Goal: Task Accomplishment & Management: Manage account settings

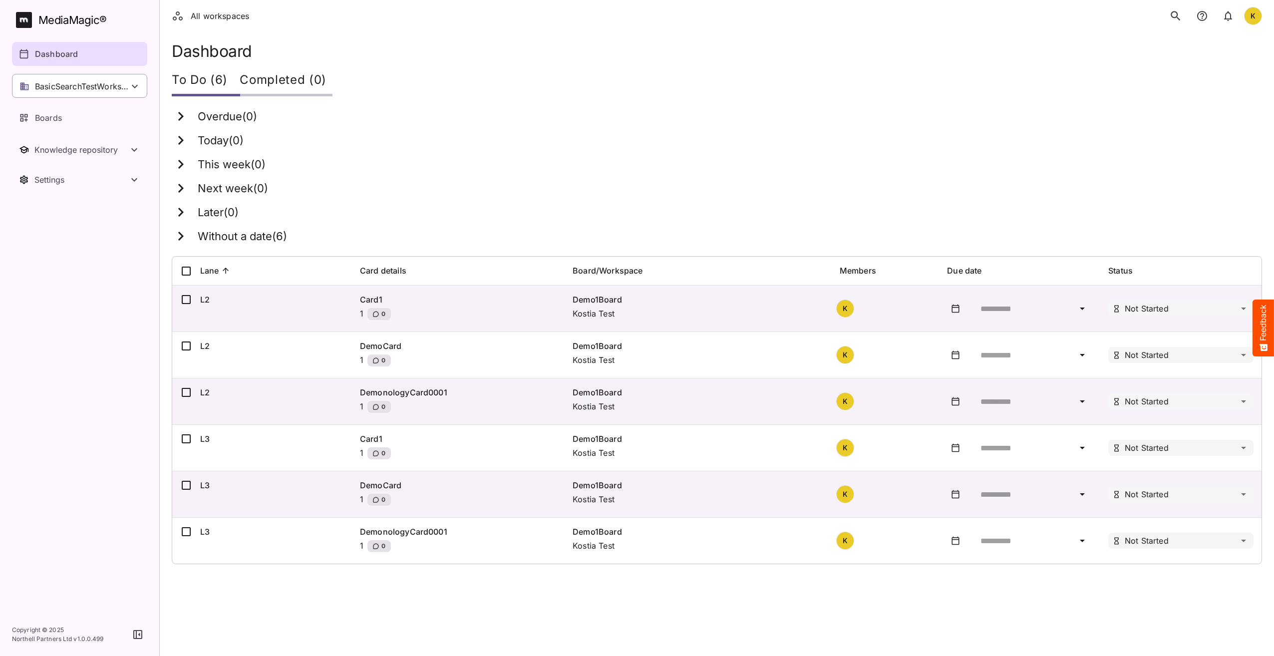
click at [81, 82] on p "BasicSearchTestWorkspace" at bounding box center [82, 86] width 94 height 12
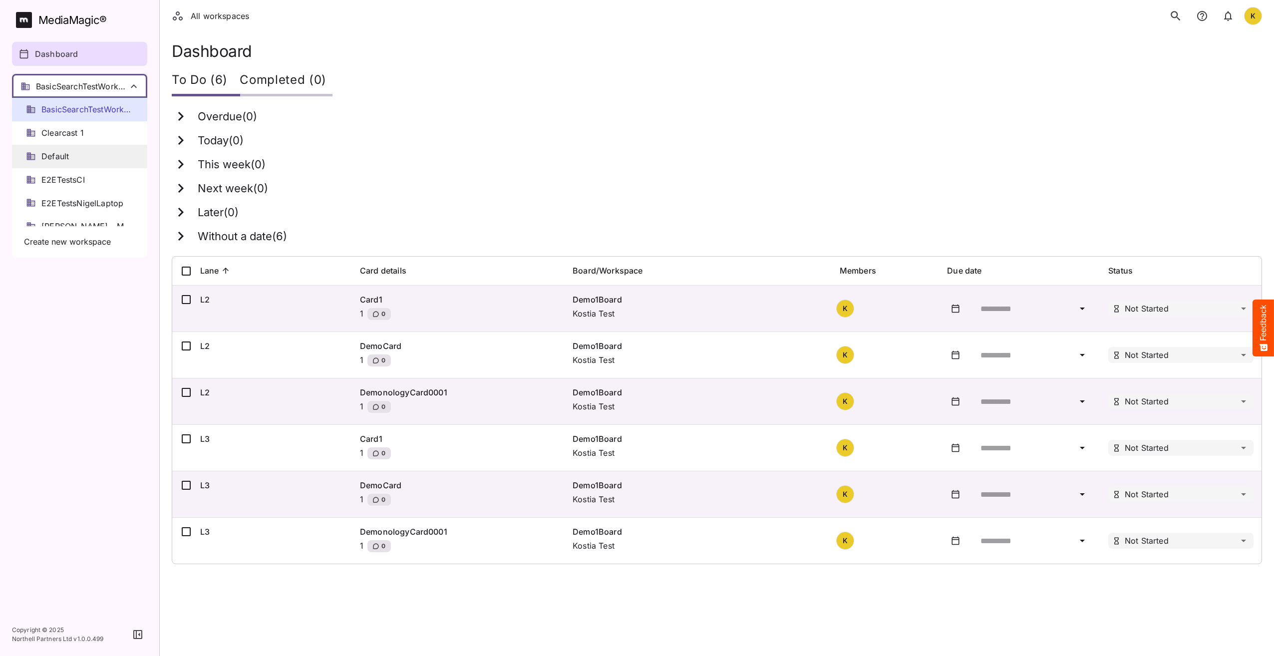
scroll to position [50, 0]
click at [486, 18] on div "All workspaces K" at bounding box center [717, 16] width 1114 height 32
click at [68, 330] on div at bounding box center [637, 328] width 1274 height 656
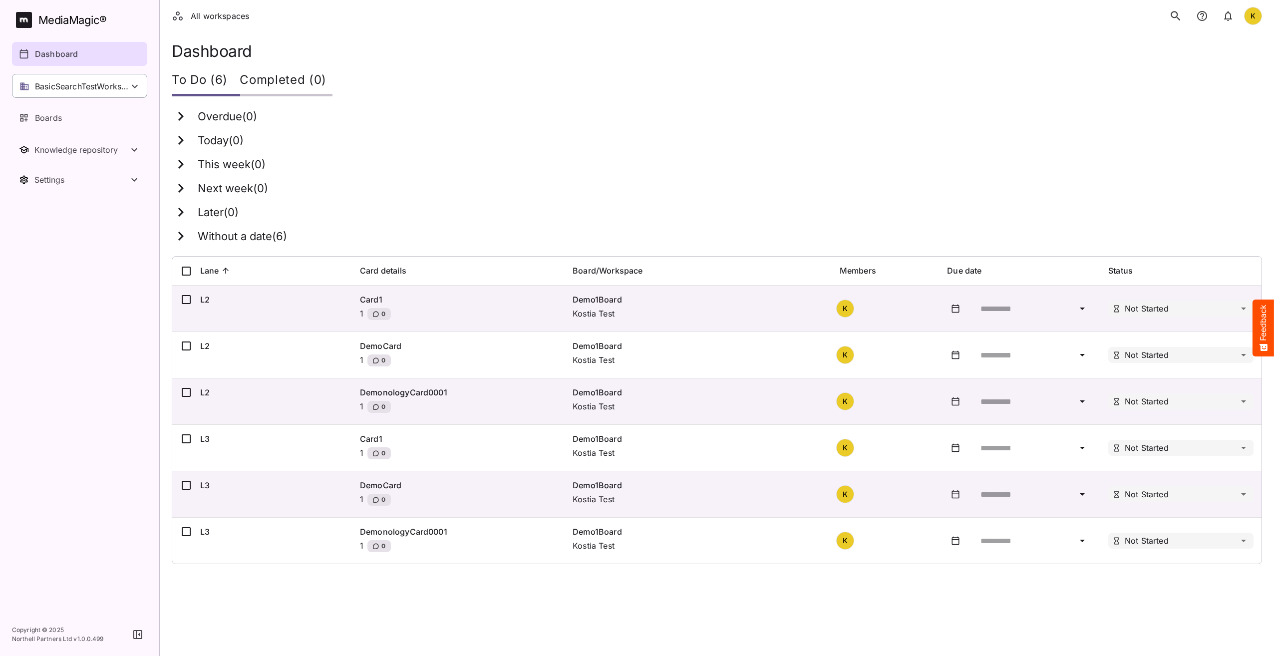
click at [86, 91] on p "BasicSearchTestWorkspace" at bounding box center [82, 86] width 94 height 12
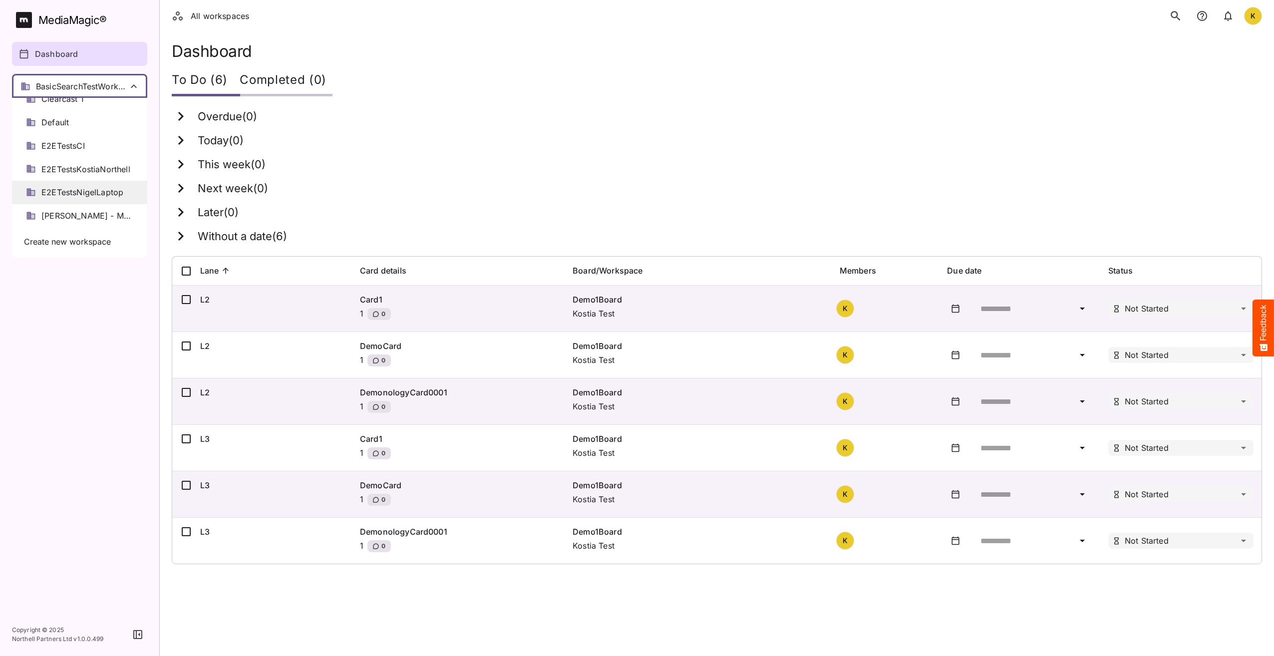
scroll to position [100, 0]
click at [93, 104] on span "E2ETestsKostiaNorthell" at bounding box center [85, 103] width 89 height 11
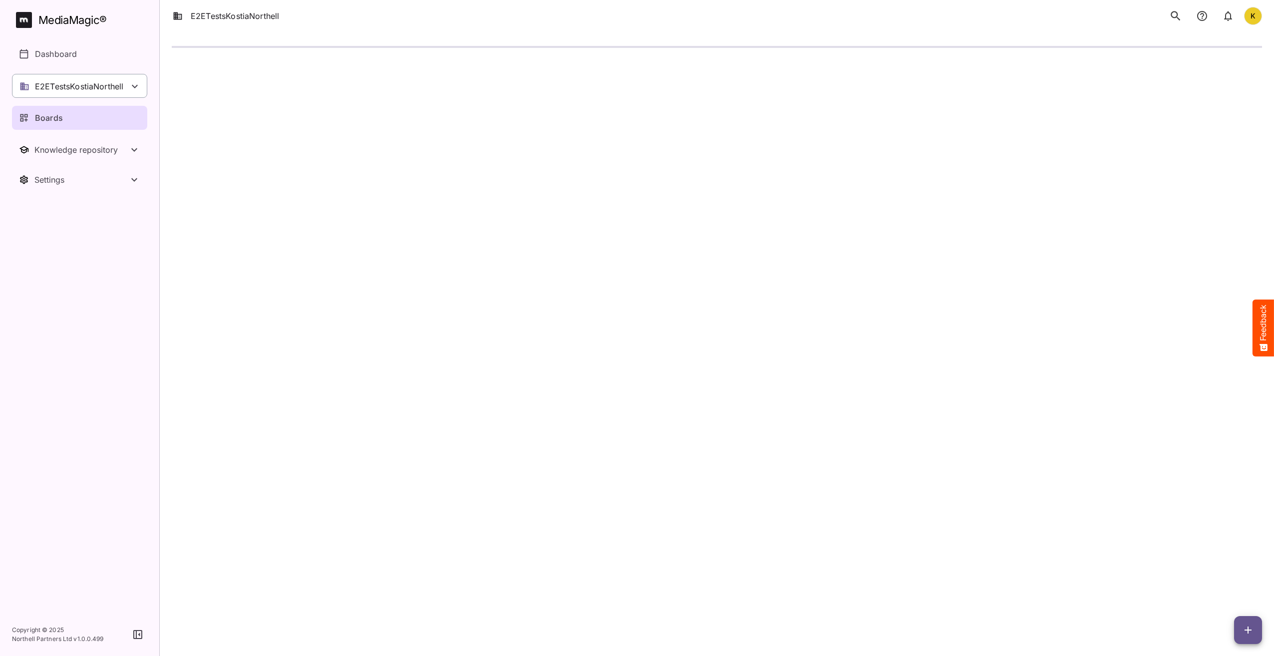
click at [93, 84] on p "E2ETestsKostiaNorthell" at bounding box center [79, 86] width 88 height 12
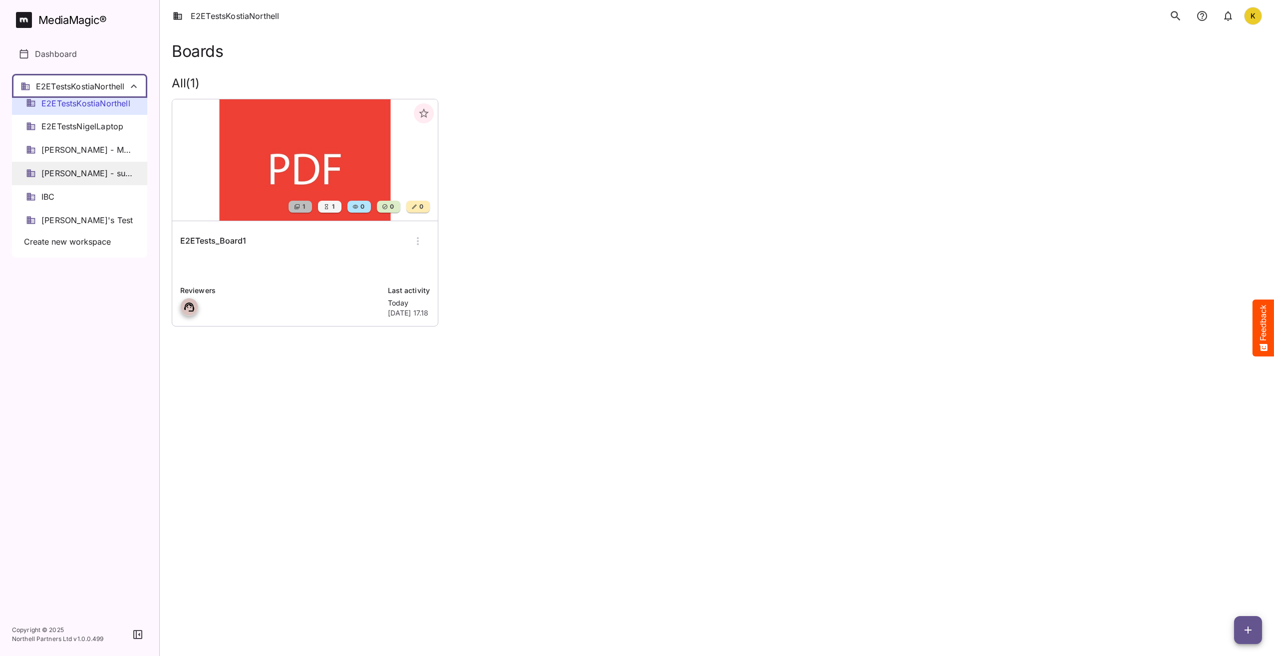
click at [86, 175] on span "[PERSON_NAME] - substantiation" at bounding box center [87, 173] width 92 height 11
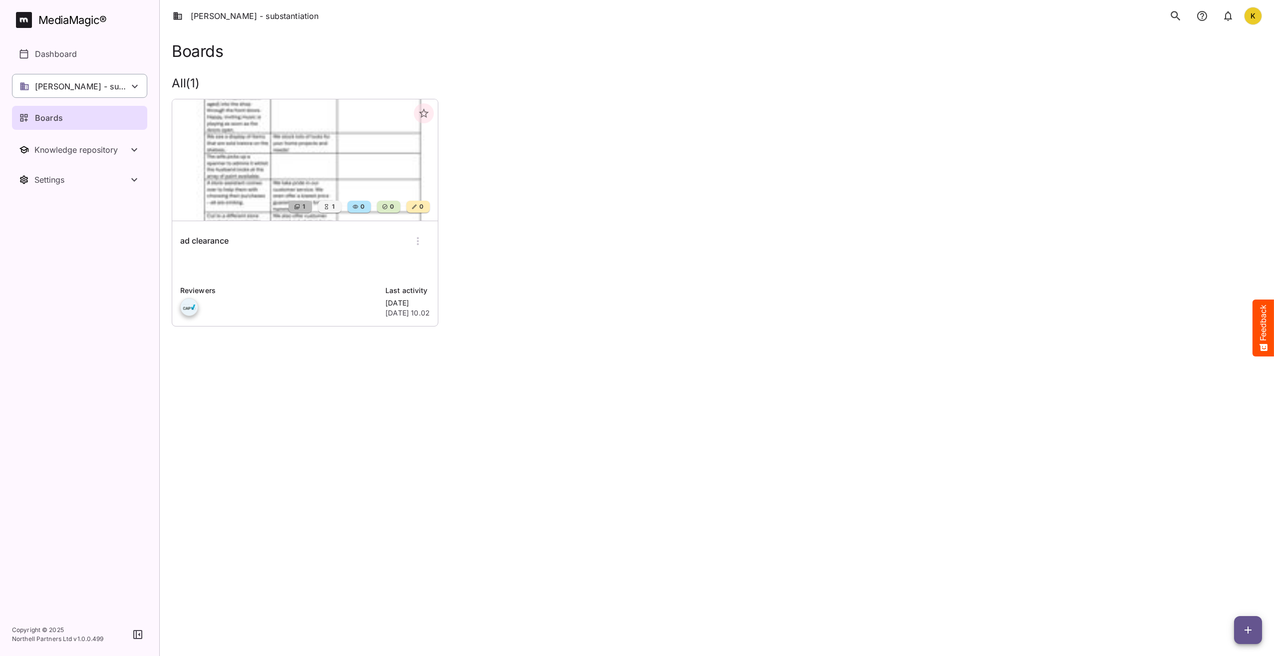
click at [98, 88] on p "[PERSON_NAME] - substantiation" at bounding box center [82, 86] width 94 height 12
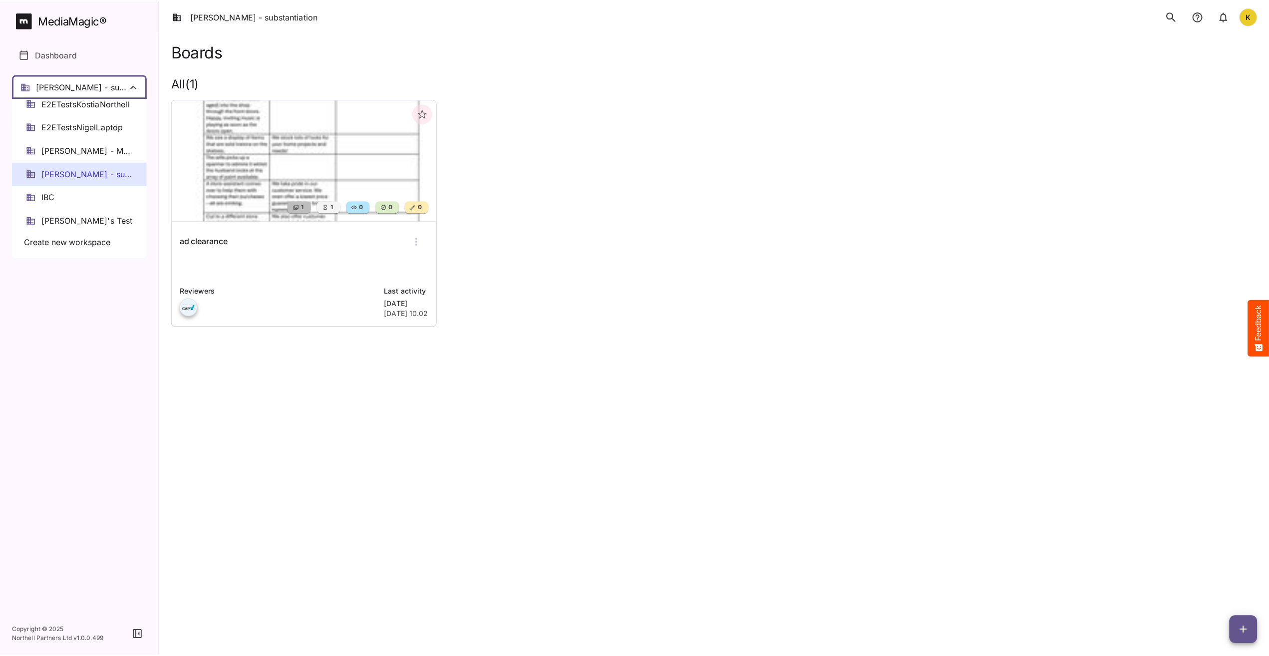
scroll to position [50, 0]
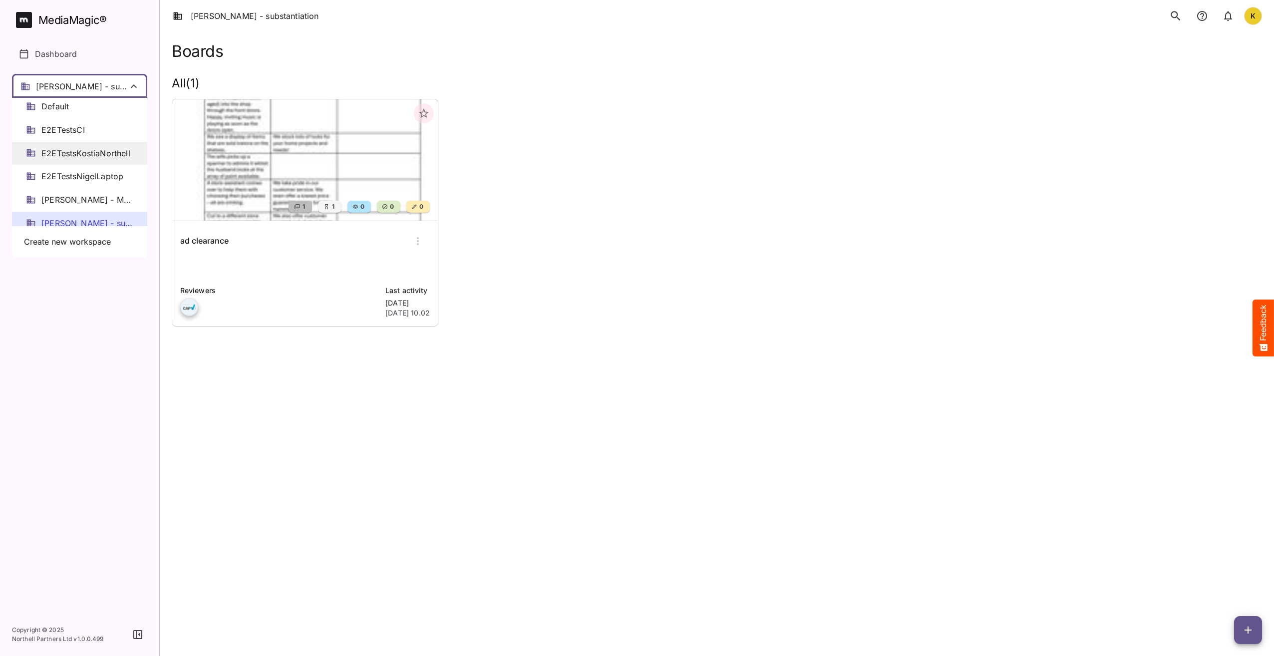
click at [105, 155] on span "E2ETestsKostiaNorthell" at bounding box center [85, 153] width 89 height 11
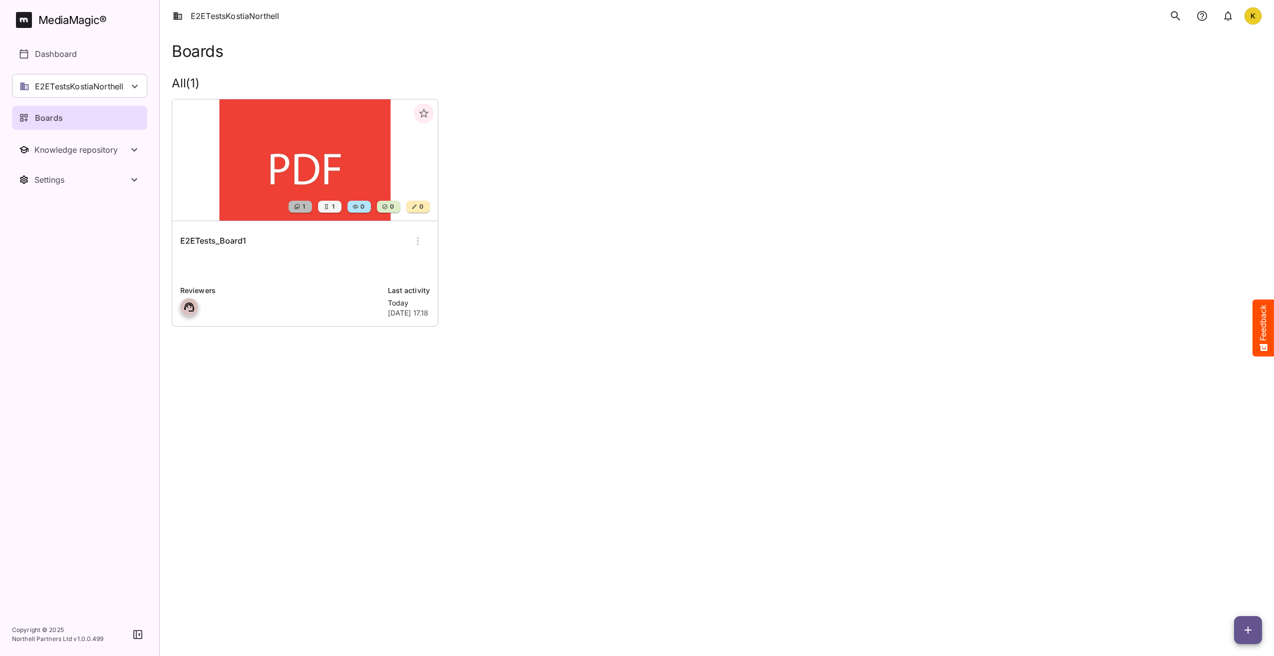
drag, startPoint x: 556, startPoint y: 647, endPoint x: 450, endPoint y: 589, distance: 120.4
click at [450, 354] on html "E2ETestsKostiaNorthell K MediaMagic ® Dashboard E2ETestsKostiaNorthell BasicSea…" at bounding box center [637, 177] width 1274 height 354
click at [754, 354] on html "E2ETestsKostiaNorthell K MediaMagic ® Dashboard E2ETestsKostiaNorthell BasicSea…" at bounding box center [637, 177] width 1274 height 354
click at [1175, 97] on div "1 1 0 0 0 E2ETests_Board1 Reviewers Last activity Today 10th Oct 2025, 17.18" at bounding box center [713, 209] width 1098 height 236
click at [505, 354] on html "E2ETestsKostiaNorthell K MediaMagic ® Dashboard E2ETestsKostiaNorthell BasicSea…" at bounding box center [637, 177] width 1274 height 354
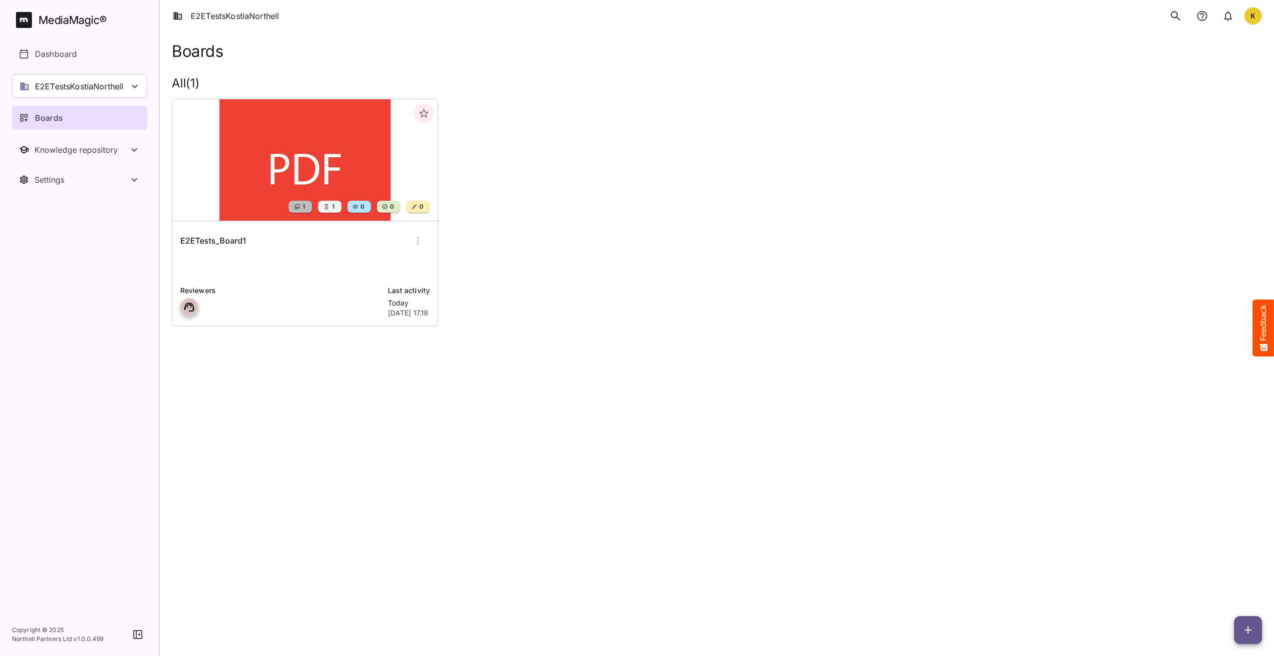
click at [648, 195] on div "1 1 0 0 0 E2ETests_Board1 Reviewers Last activity Today 10th Oct 2025, 17.18" at bounding box center [713, 209] width 1098 height 236
click at [554, 43] on div "Boards" at bounding box center [717, 51] width 1090 height 18
click at [101, 87] on p "E2ETestsKostiaNorthell" at bounding box center [79, 86] width 88 height 12
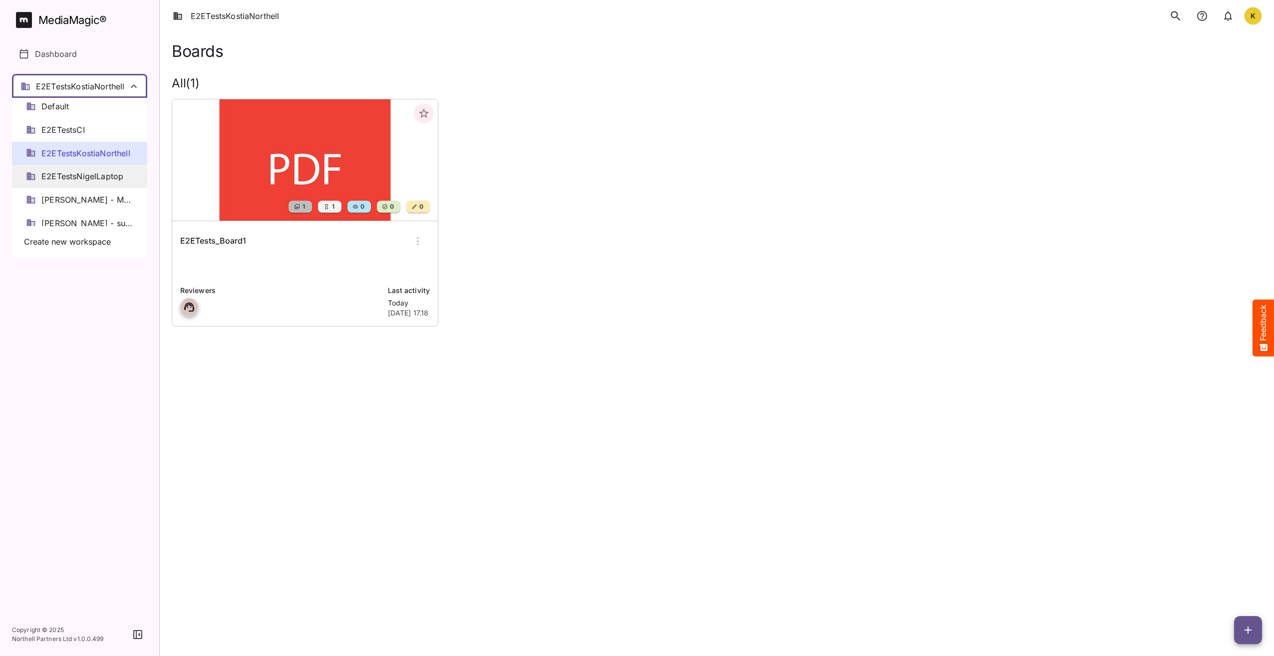
click at [97, 176] on span "E2ETestsNigelLaptop" at bounding box center [82, 176] width 82 height 11
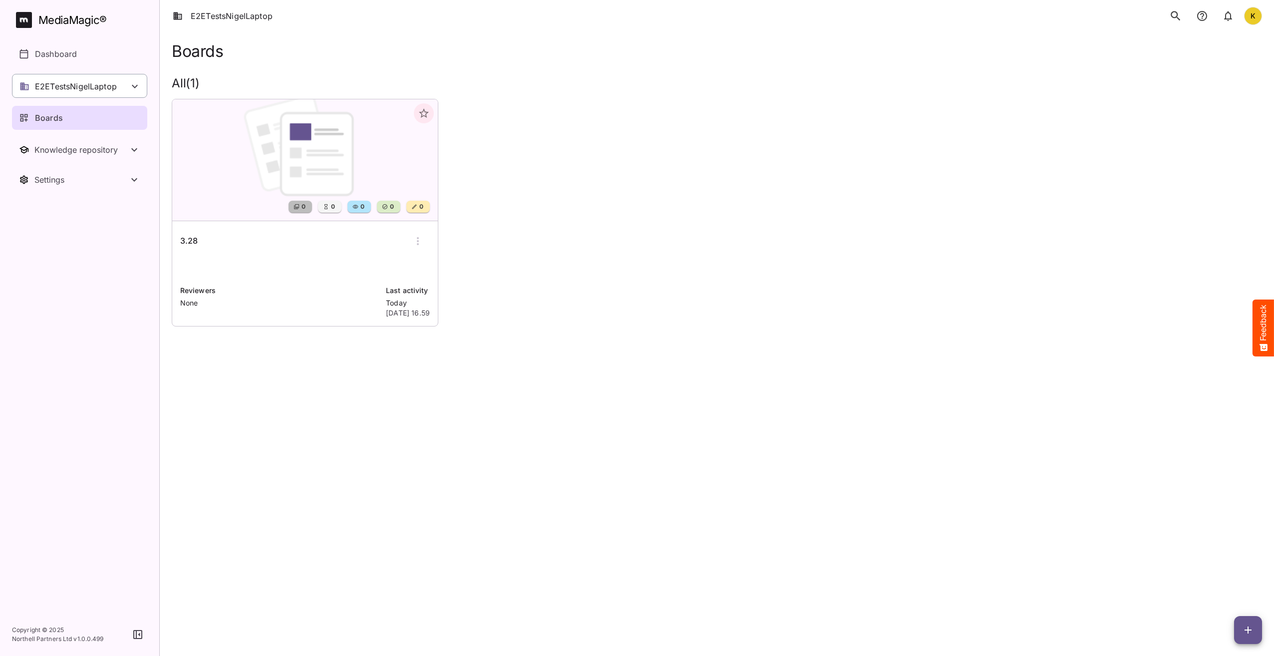
click at [98, 80] on p "E2ETestsNigelLaptop" at bounding box center [76, 86] width 82 height 12
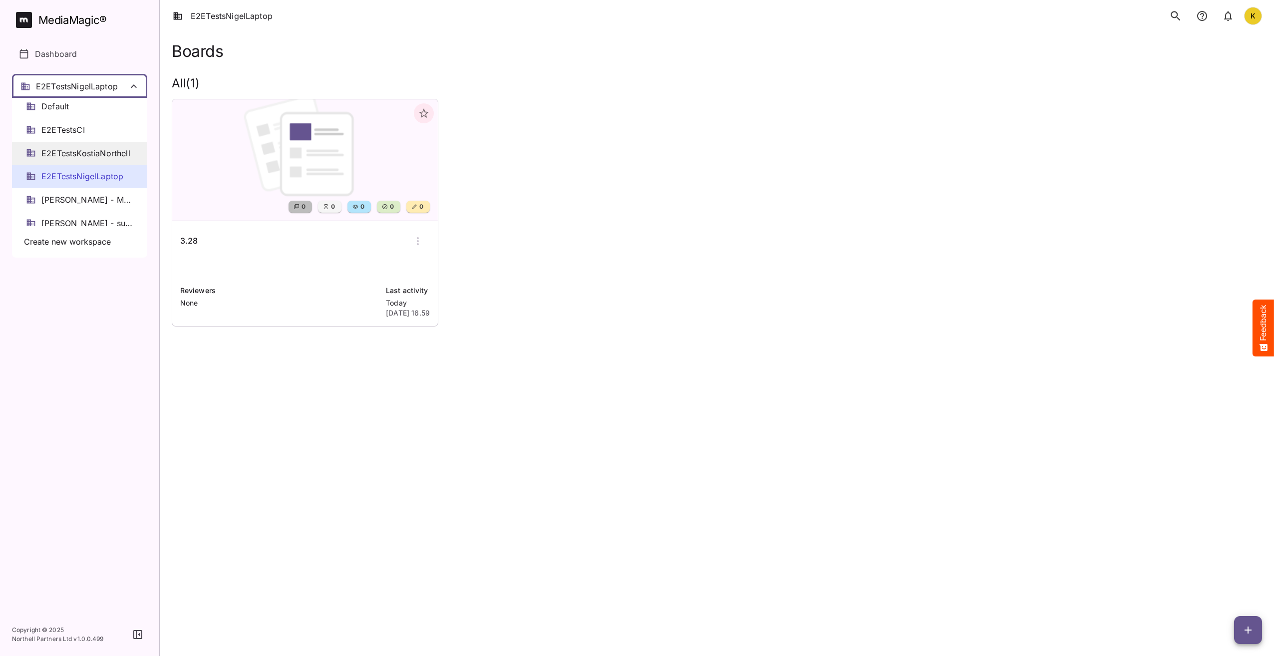
click at [86, 151] on span "E2ETestsKostiaNorthell" at bounding box center [85, 153] width 89 height 11
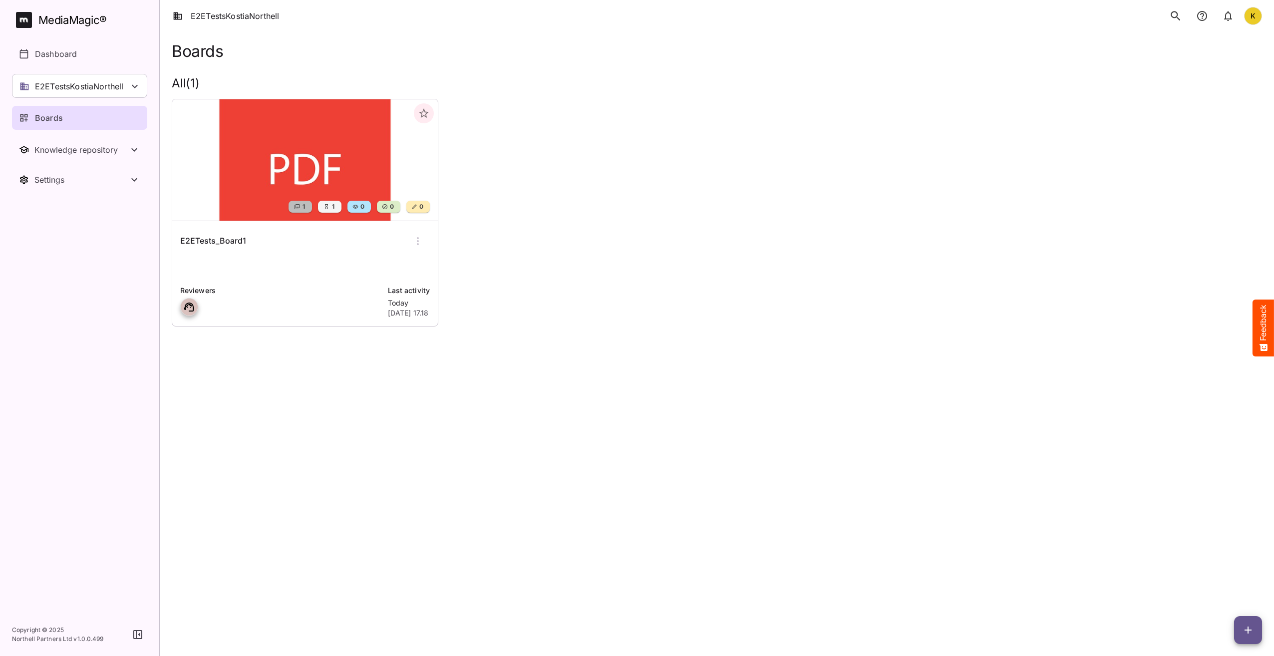
click at [608, 224] on div "1 1 0 0 0 E2ETests_Board1 Reviewers Last activity Today 10th Oct 2025, 17.18" at bounding box center [713, 209] width 1098 height 236
click at [420, 243] on icon "button" at bounding box center [418, 241] width 12 height 12
click at [466, 328] on p "Delete board" at bounding box center [451, 325] width 67 height 12
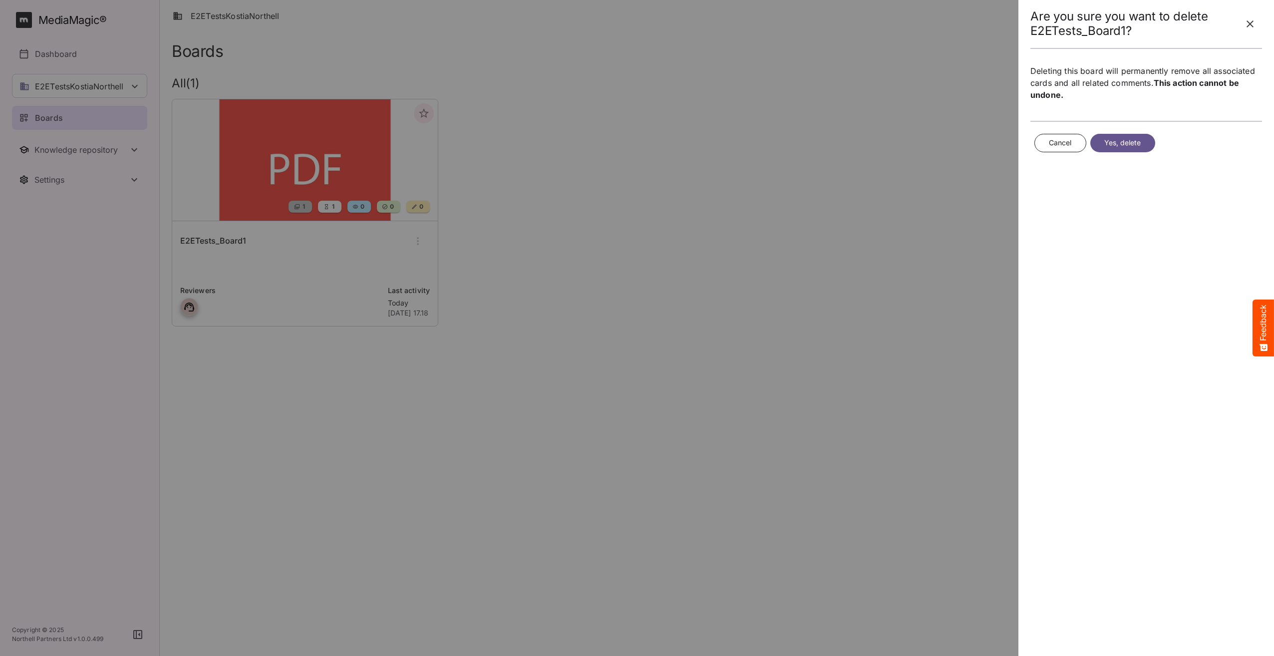
click at [1120, 149] on button "Yes, delete" at bounding box center [1122, 143] width 65 height 18
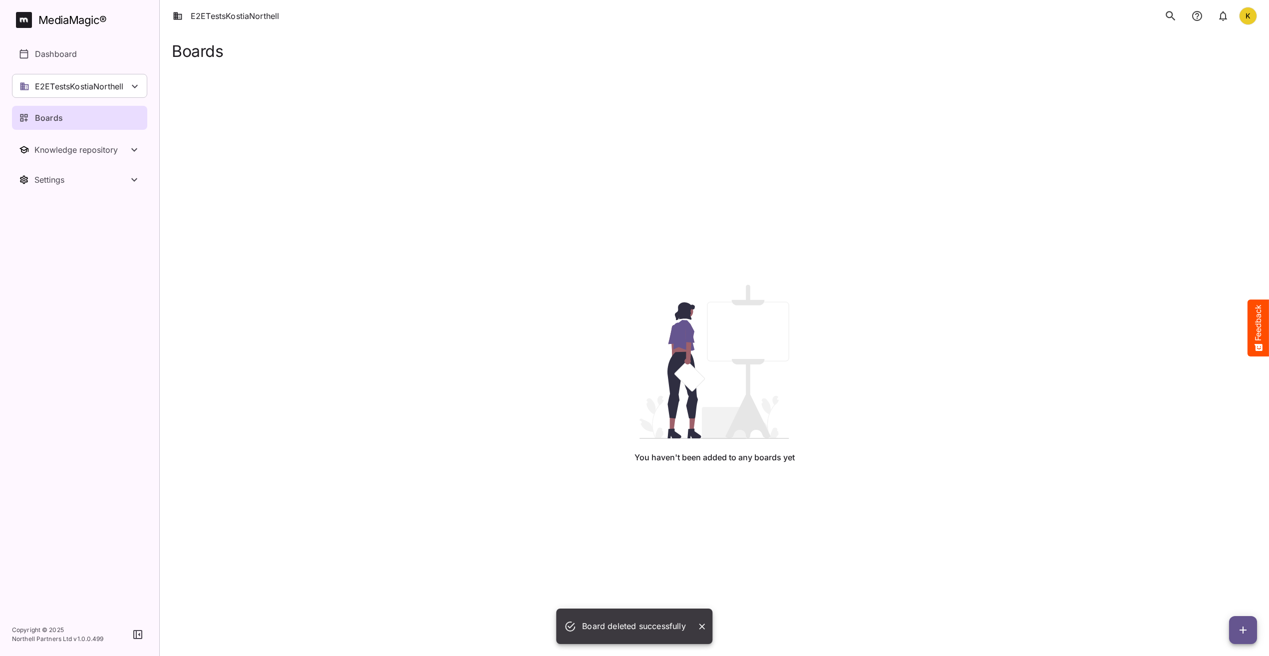
click at [1012, 533] on div "You haven't been added to any boards yet" at bounding box center [714, 373] width 1069 height 627
drag, startPoint x: 703, startPoint y: 627, endPoint x: 805, endPoint y: 578, distance: 113.0
click at [703, 627] on icon "Close" at bounding box center [702, 626] width 6 height 6
click at [853, 548] on div "You haven't been added to any boards yet" at bounding box center [714, 373] width 1069 height 627
click at [1017, 390] on div "You haven't been added to any boards yet" at bounding box center [714, 373] width 1069 height 627
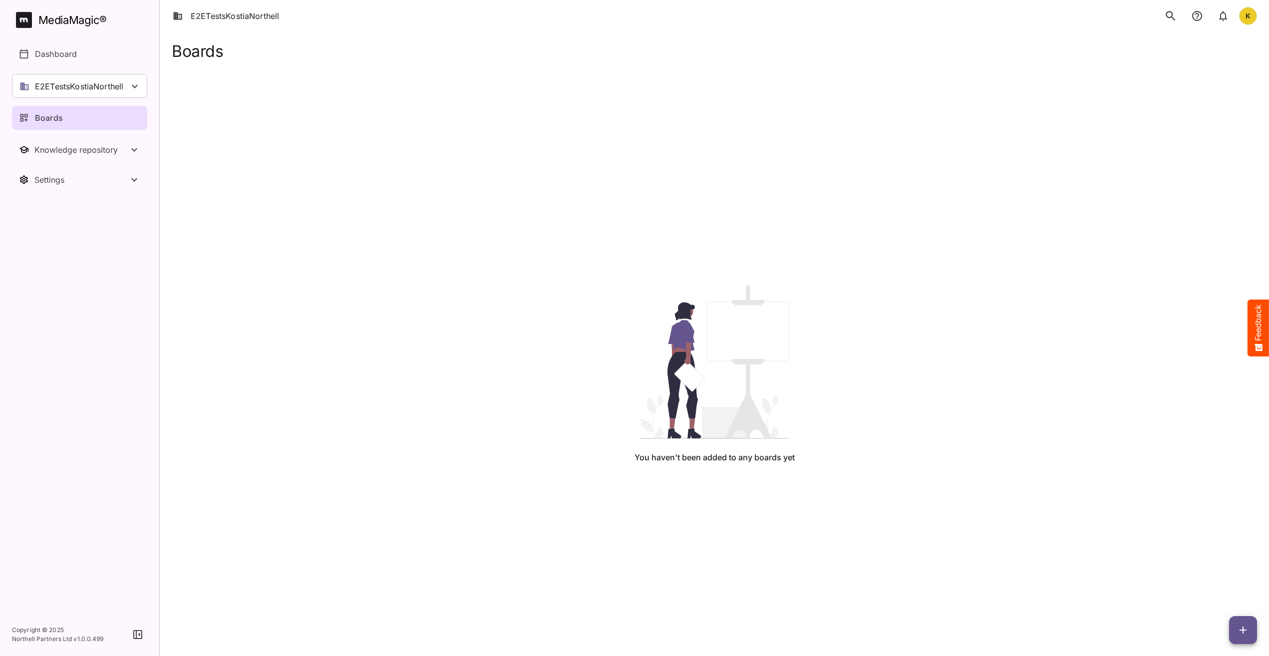
click at [614, 544] on div "You haven't been added to any boards yet" at bounding box center [714, 373] width 1069 height 627
click at [431, 313] on div "You haven't been added to any boards yet" at bounding box center [714, 373] width 1069 height 627
click at [340, 139] on div "You haven't been added to any boards yet" at bounding box center [714, 373] width 1069 height 627
click at [62, 89] on p "BasicSearchTestWorkspace" at bounding box center [82, 86] width 94 height 12
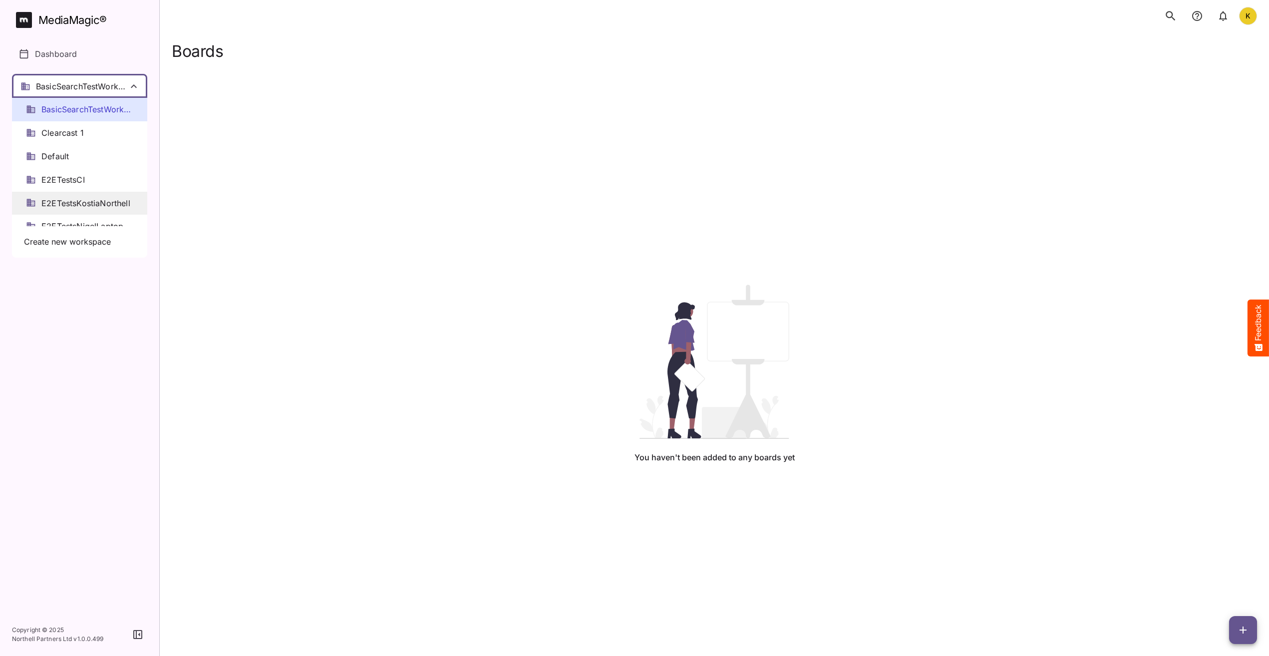
click at [78, 204] on span "E2ETestsKostiaNorthell" at bounding box center [85, 203] width 89 height 11
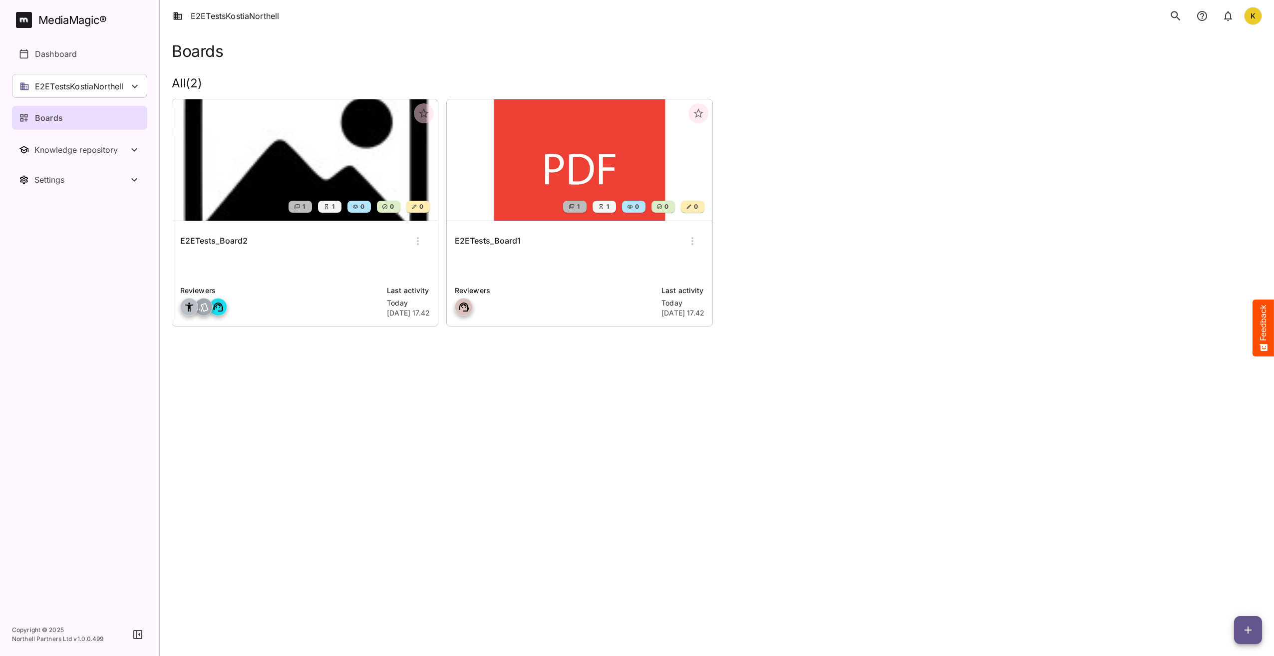
click at [422, 242] on icon "button" at bounding box center [418, 241] width 12 height 12
click at [446, 326] on p "Delete board" at bounding box center [451, 325] width 67 height 12
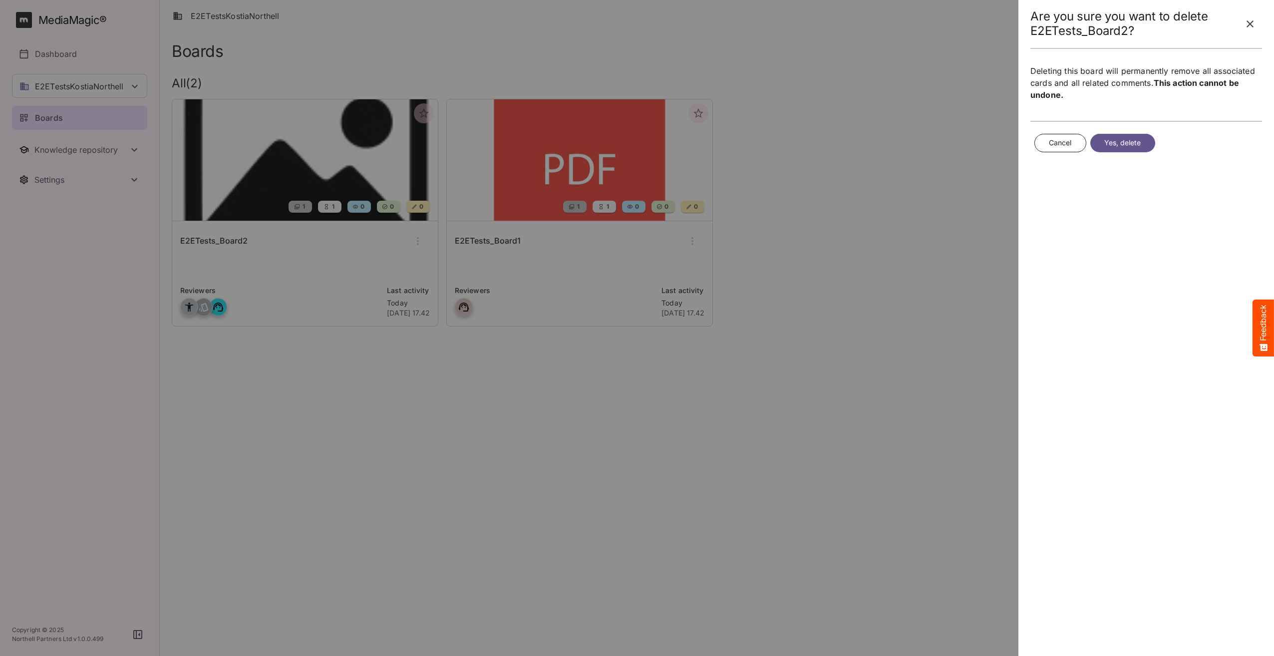
click at [1130, 145] on span "Yes, delete" at bounding box center [1122, 143] width 37 height 12
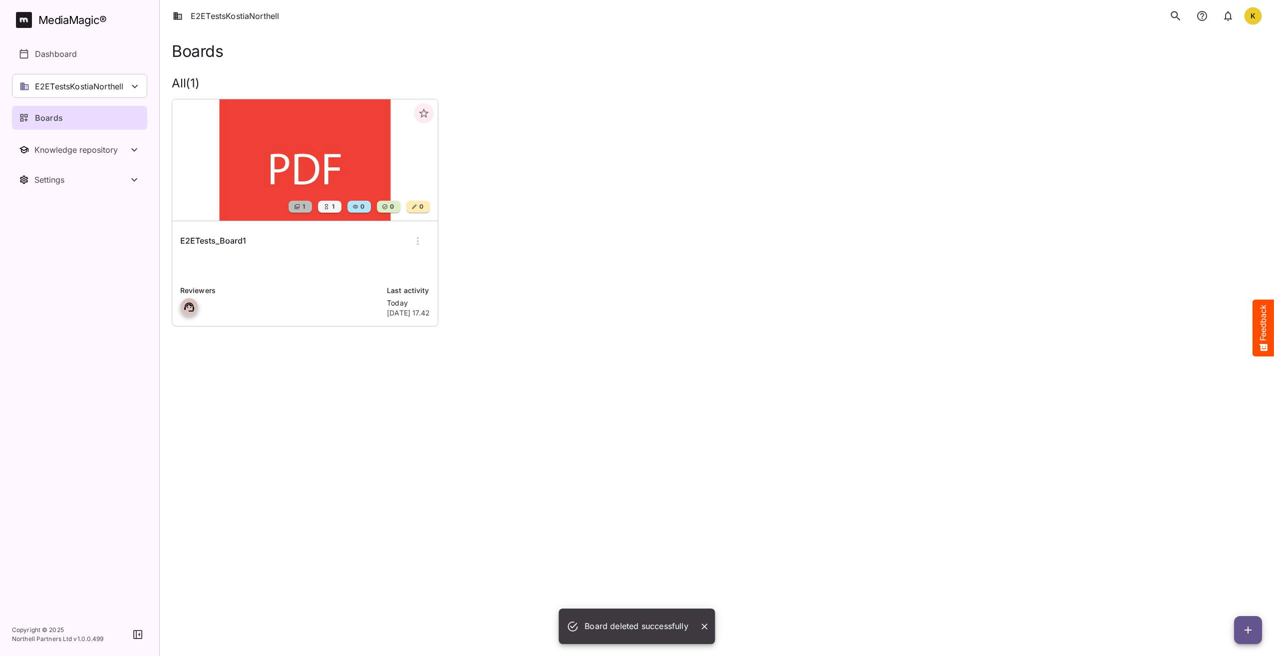
click at [417, 243] on icon "button" at bounding box center [418, 241] width 12 height 12
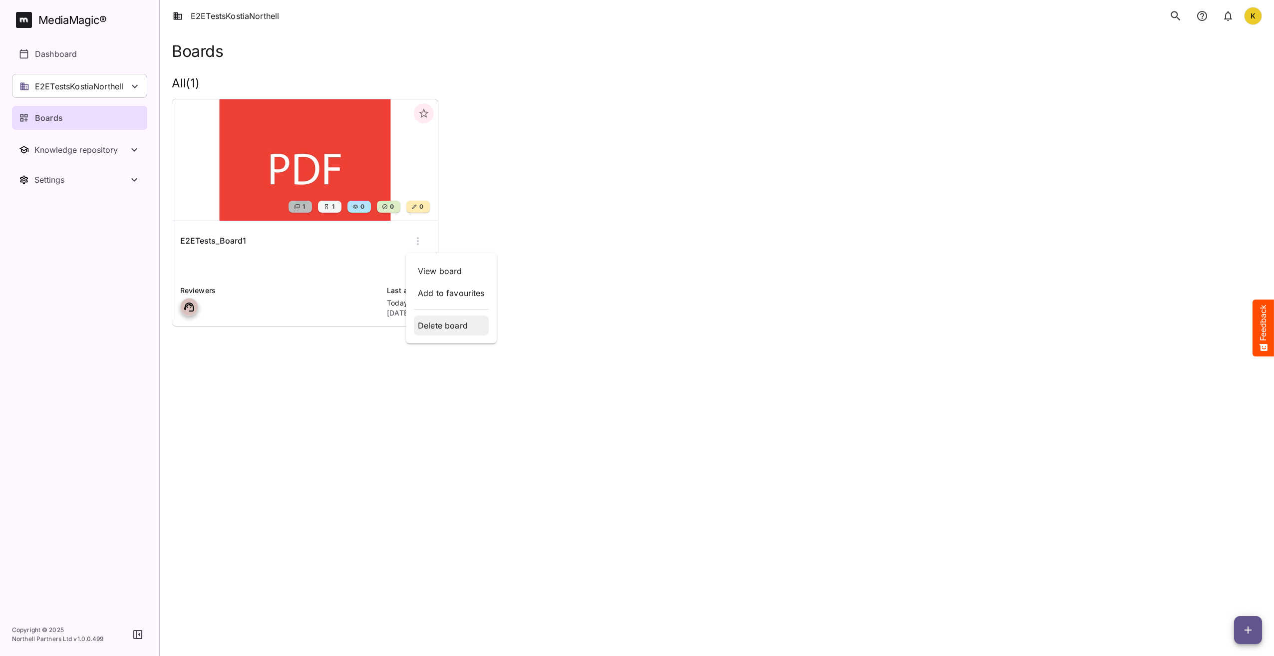
click at [451, 330] on p "Delete board" at bounding box center [451, 325] width 67 height 12
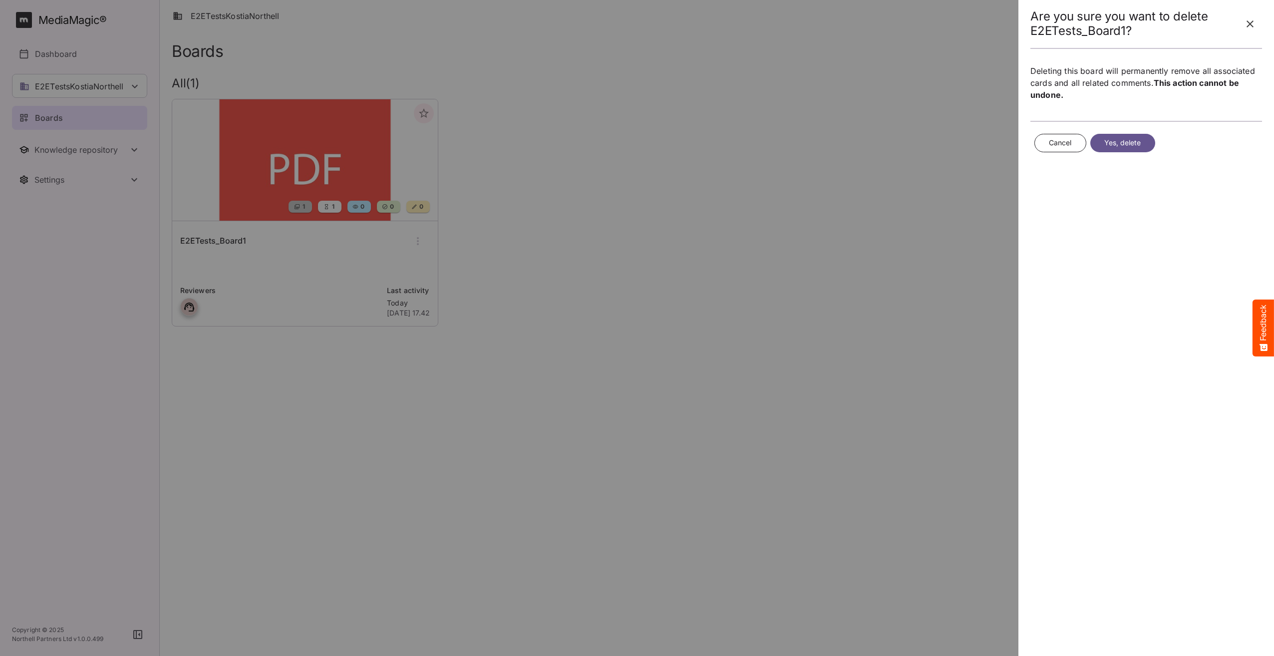
click at [1134, 140] on span "Yes, delete" at bounding box center [1122, 143] width 37 height 12
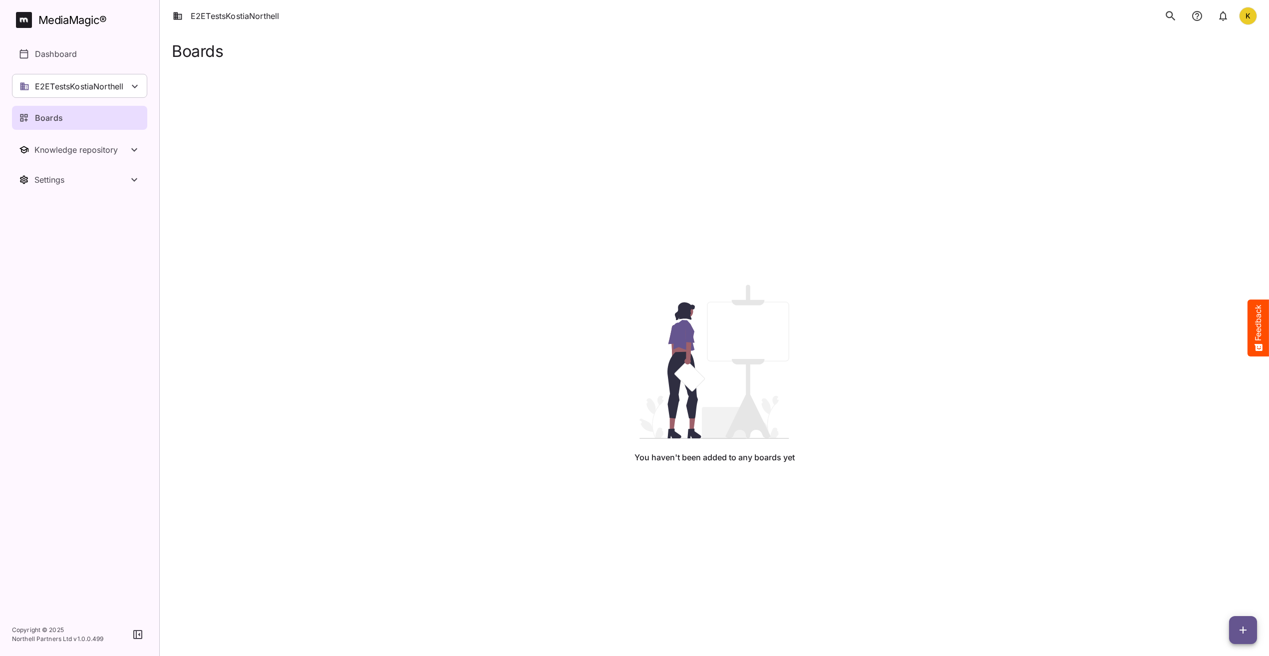
click at [526, 539] on div "You haven't been added to any boards yet" at bounding box center [714, 373] width 1069 height 627
click at [123, 81] on p "BasicSearchTestWorkspace" at bounding box center [82, 86] width 94 height 12
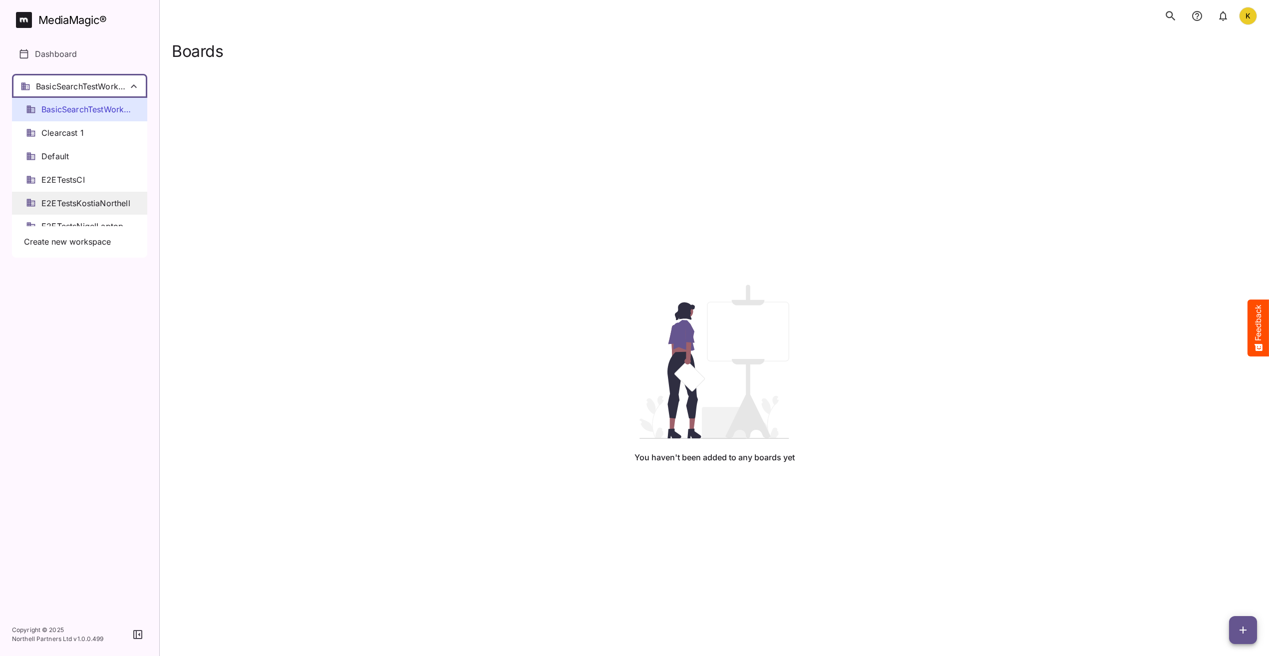
click at [80, 206] on span "E2ETestsKostiaNorthell" at bounding box center [85, 203] width 89 height 11
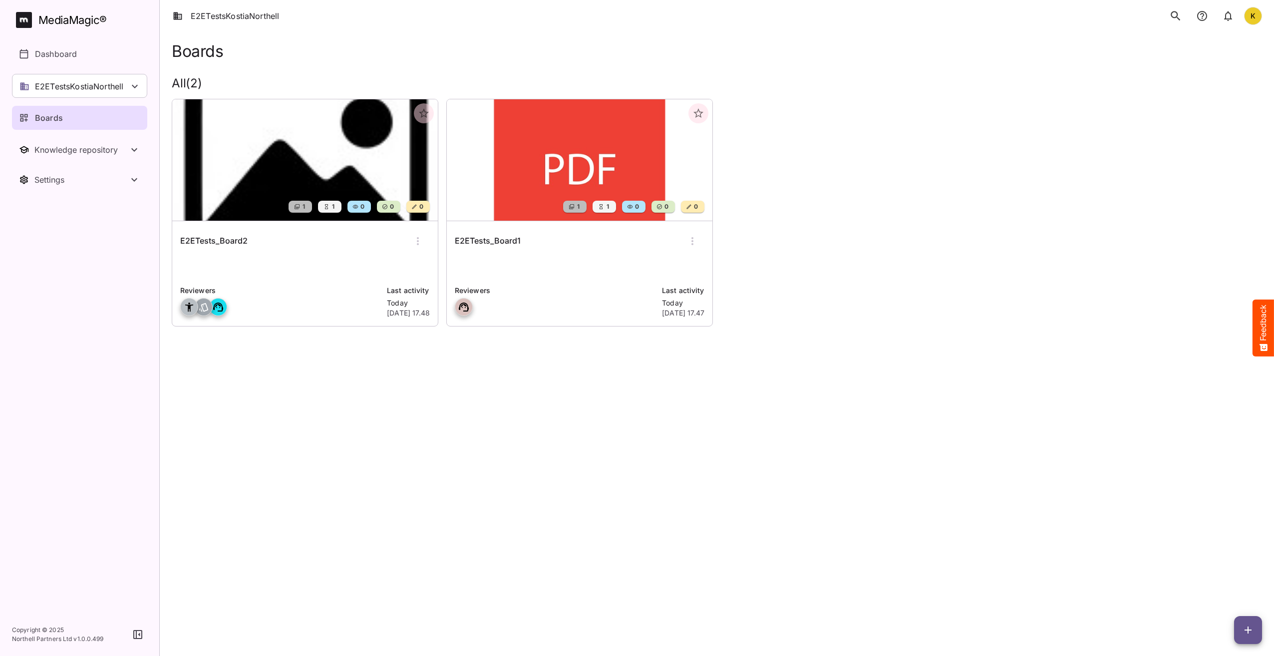
click at [418, 240] on icon "button" at bounding box center [418, 241] width 12 height 12
click at [439, 324] on p "Delete board" at bounding box center [451, 325] width 67 height 12
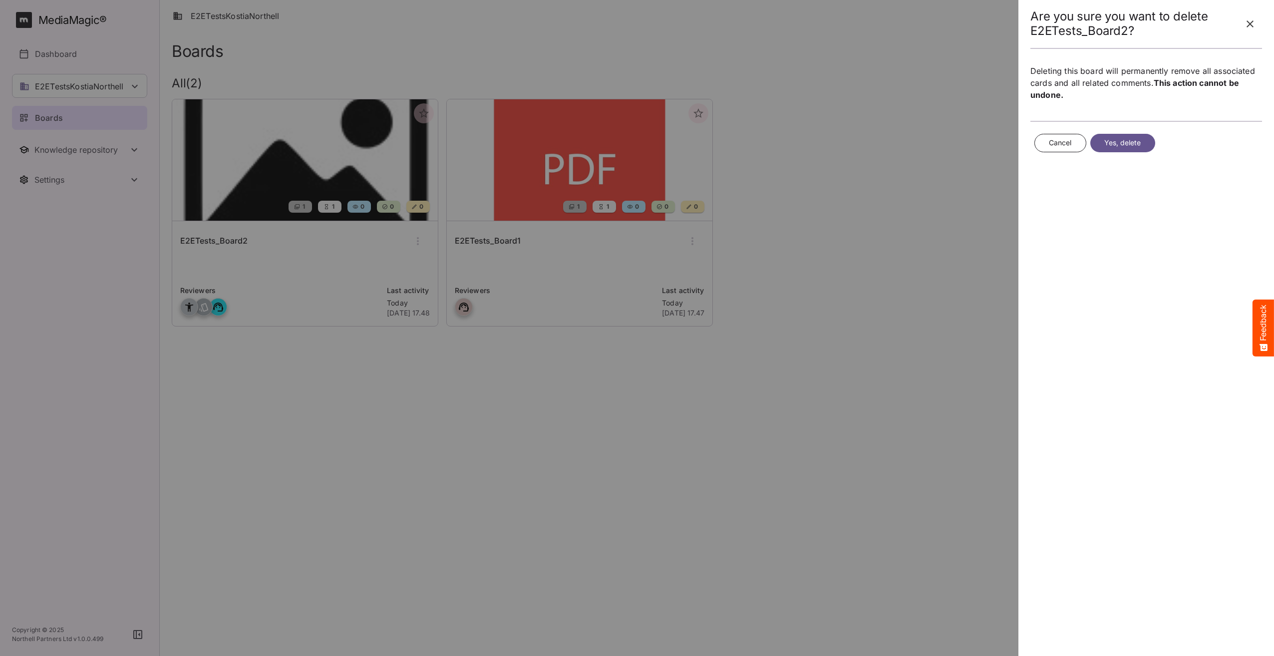
click at [1139, 143] on span "Yes, delete" at bounding box center [1122, 143] width 37 height 12
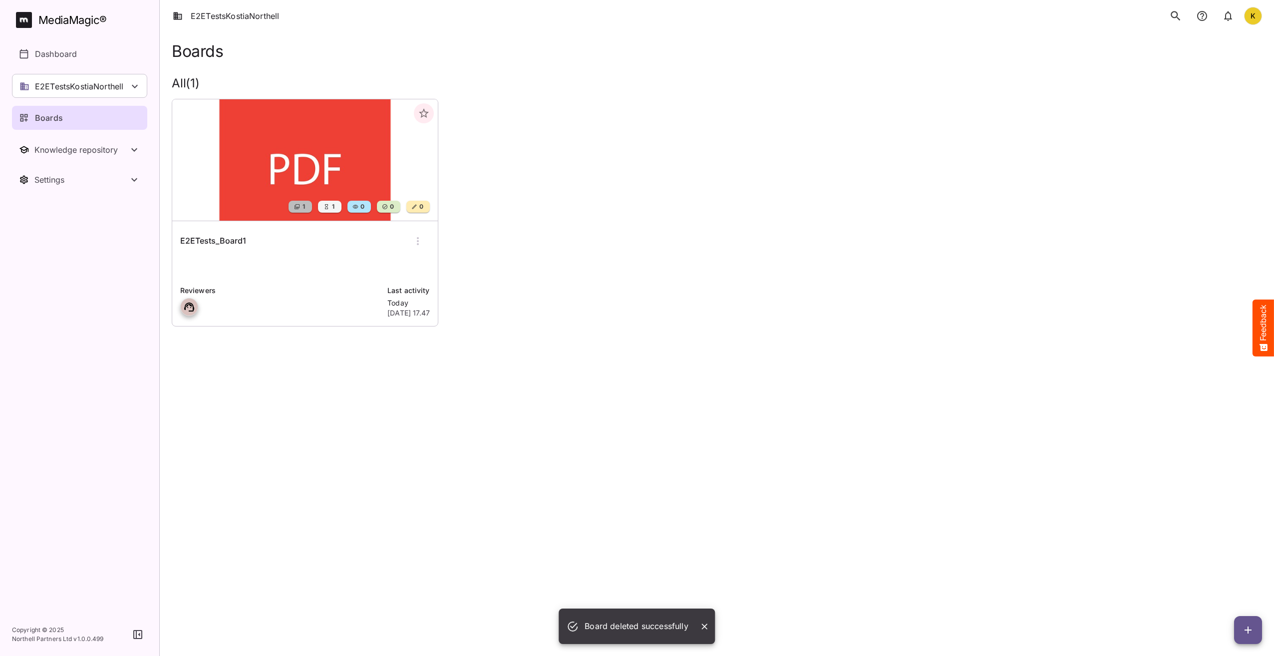
click at [416, 239] on icon "button" at bounding box center [418, 241] width 12 height 12
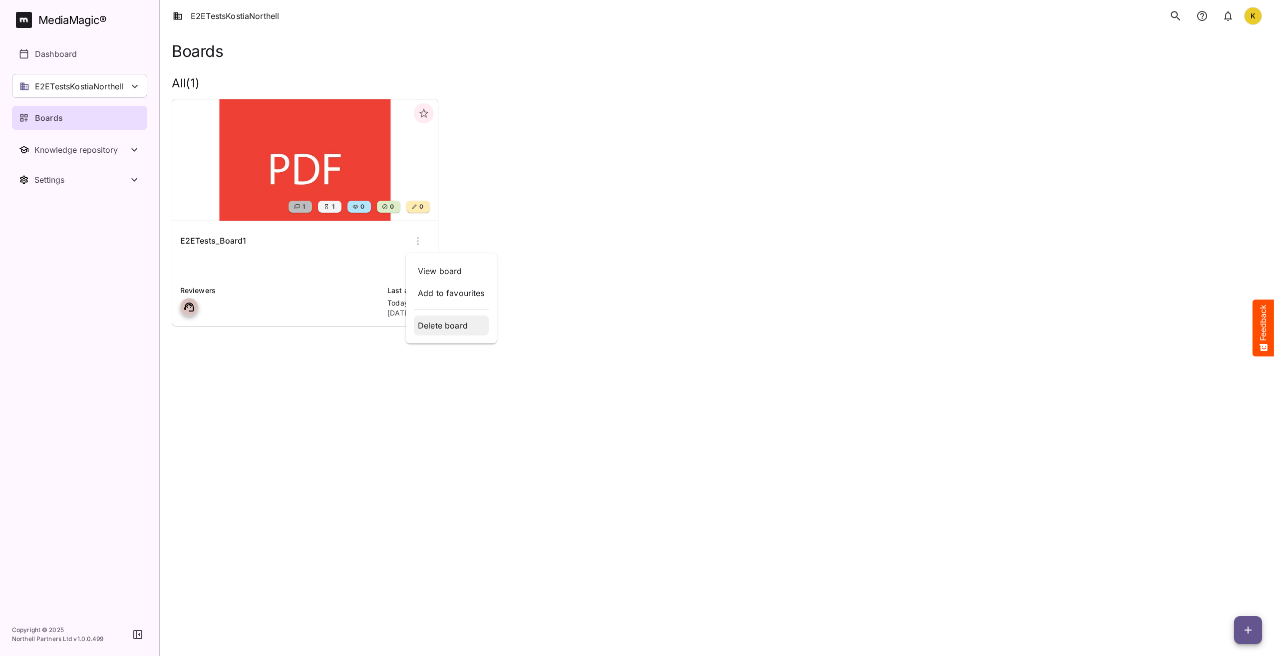
click at [444, 325] on p "Delete board" at bounding box center [451, 325] width 67 height 12
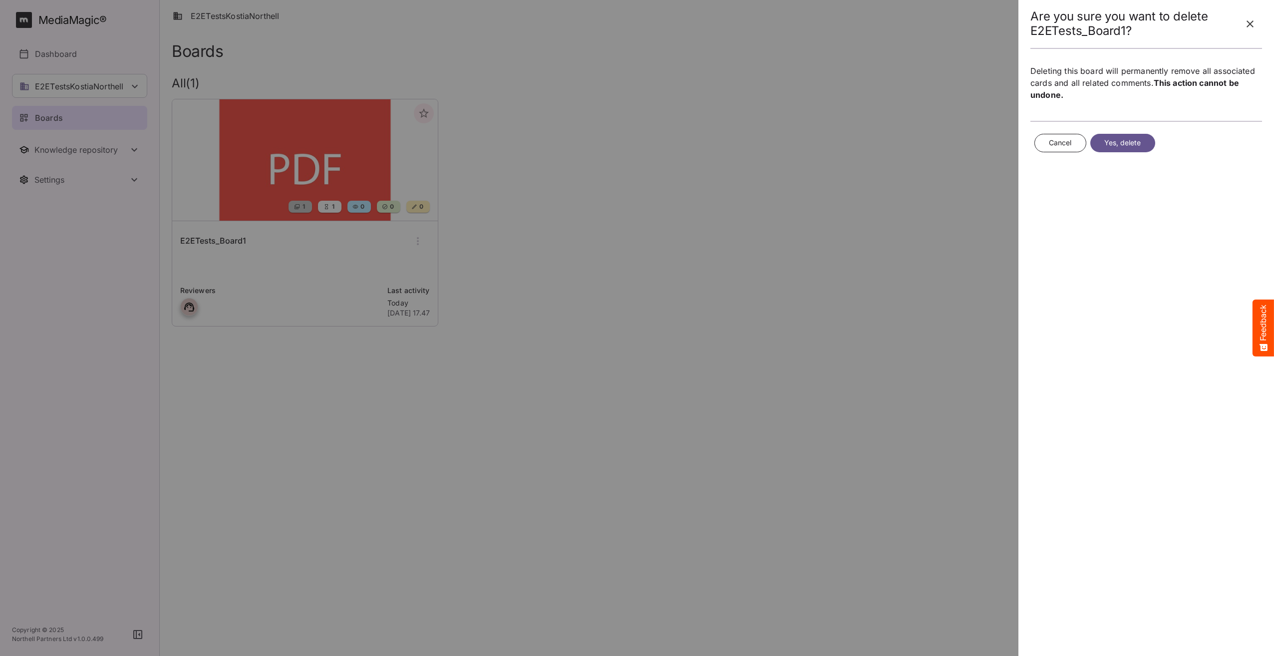
click at [1122, 144] on span "Yes, delete" at bounding box center [1122, 143] width 37 height 12
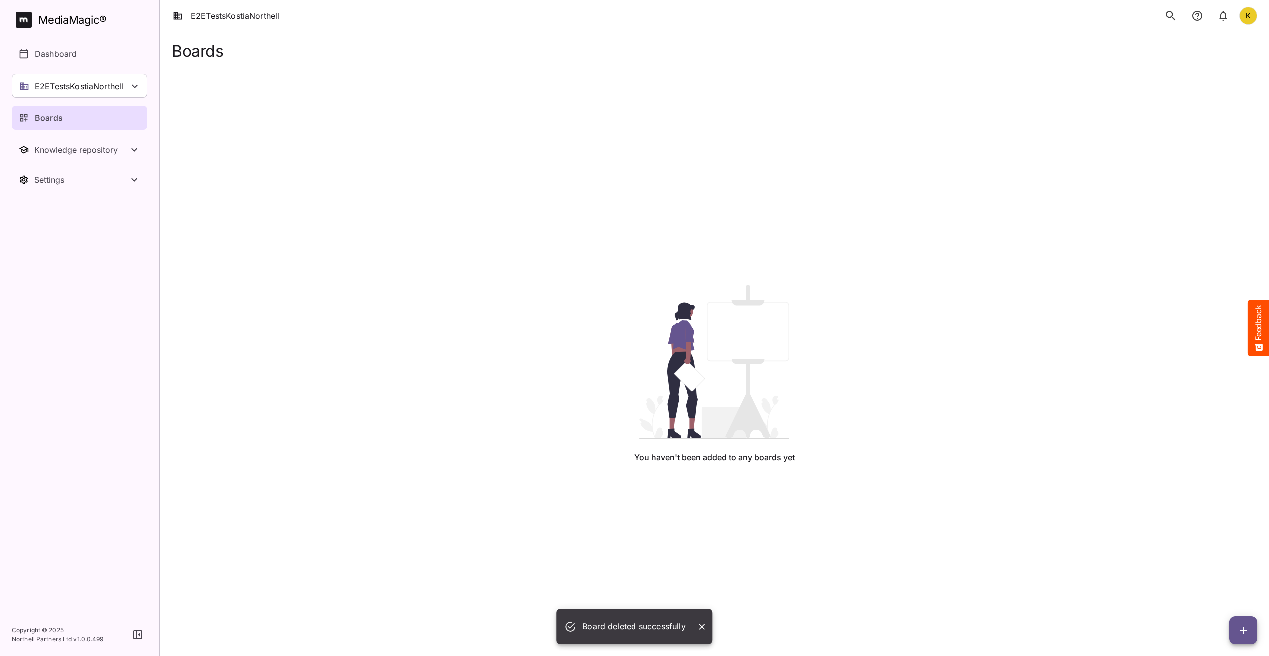
click at [891, 417] on div "You haven't been added to any boards yet" at bounding box center [714, 373] width 1069 height 627
click at [729, 599] on div "You haven't been added to any boards yet" at bounding box center [714, 373] width 1069 height 627
click at [898, 406] on div "You haven't been added to any boards yet" at bounding box center [714, 373] width 1069 height 627
